Goal: Information Seeking & Learning: Learn about a topic

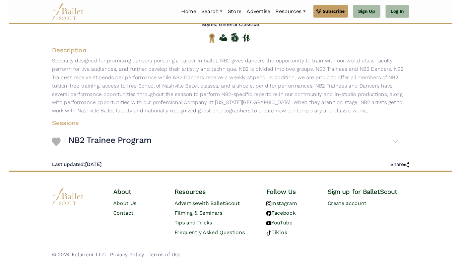
scroll to position [143, 0]
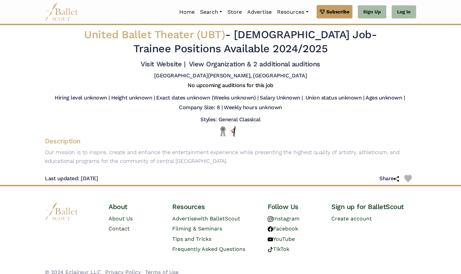
scroll to position [8, 0]
